Goal: Check status: Check status

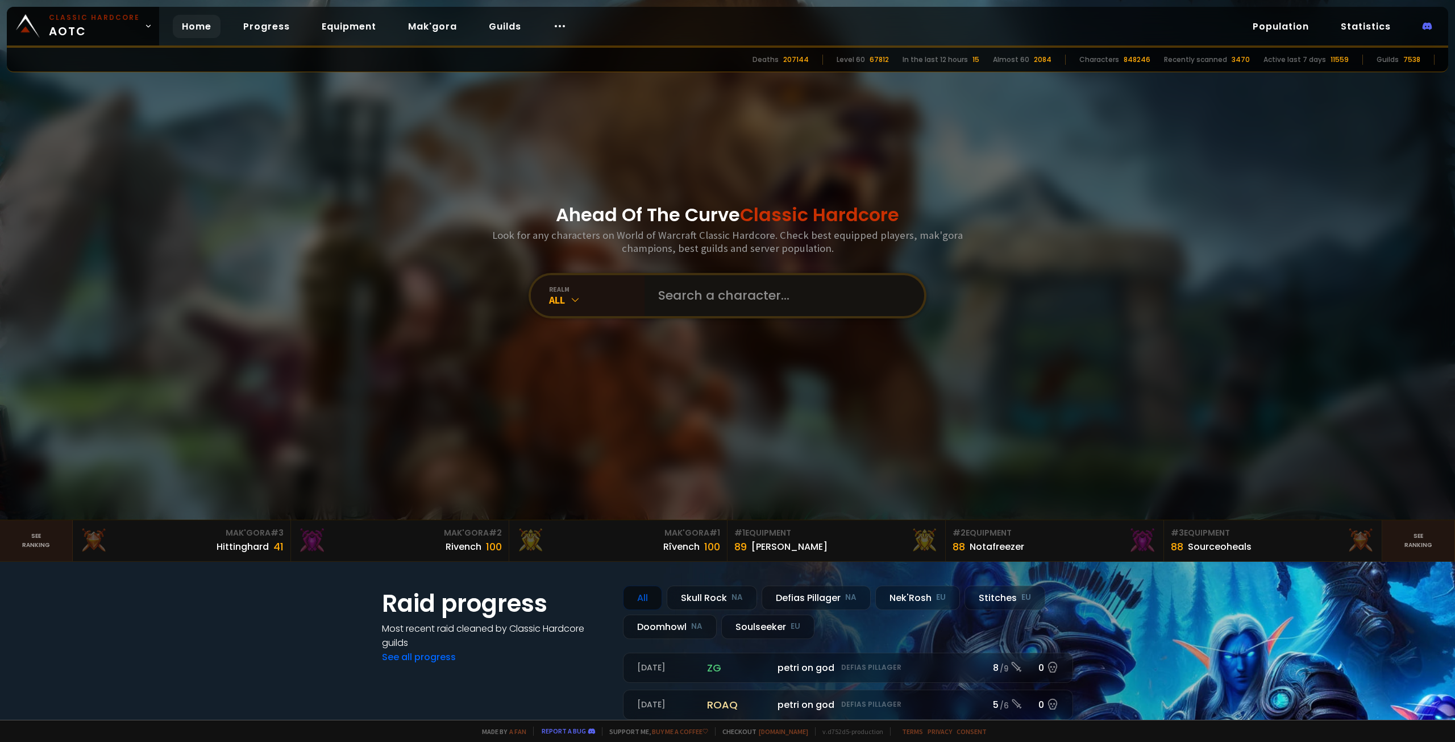
click at [711, 309] on input "text" at bounding box center [780, 295] width 259 height 41
type input "breezyswee"
click at [710, 308] on input "text" at bounding box center [780, 295] width 259 height 41
type input "dizzyswee"
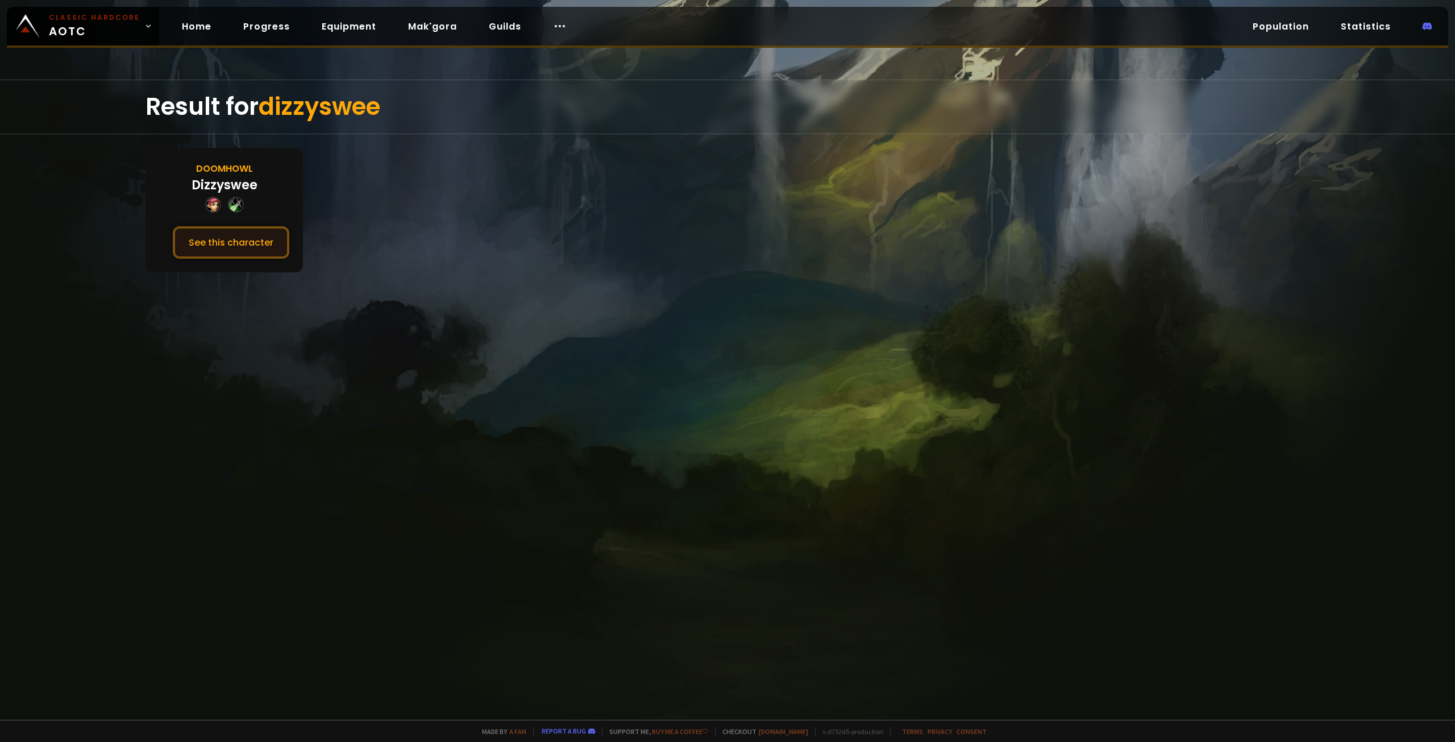
click at [251, 240] on button "See this character" at bounding box center [231, 242] width 117 height 32
